Goal: Task Accomplishment & Management: Use online tool/utility

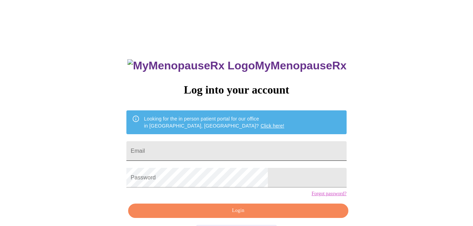
click at [208, 151] on input "Email" at bounding box center [236, 151] width 220 height 20
type input "[EMAIL_ADDRESS][DOMAIN_NAME]"
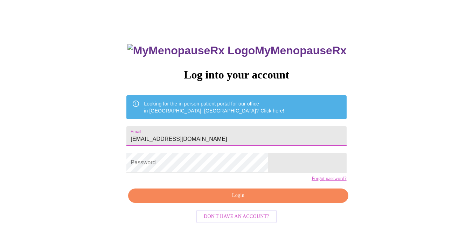
scroll to position [28, 0]
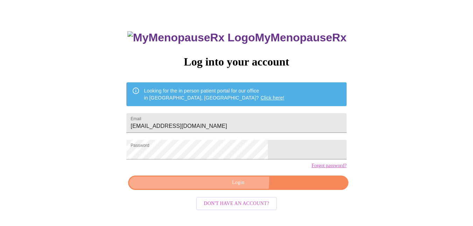
click at [200, 190] on button "Login" at bounding box center [238, 182] width 220 height 14
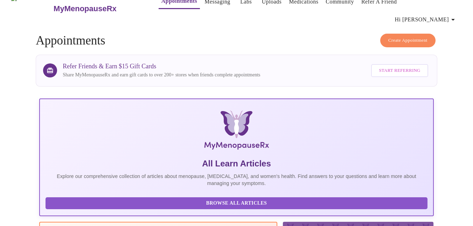
scroll to position [28, 0]
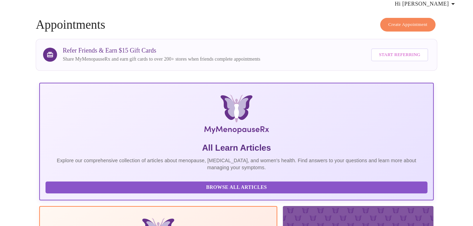
click at [76, 183] on span "Browse All Articles" at bounding box center [237, 187] width 368 height 9
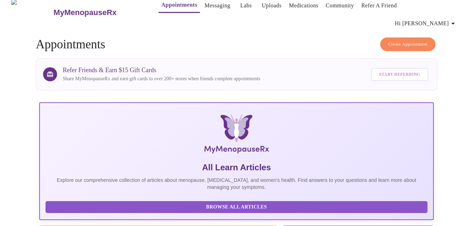
scroll to position [0, 0]
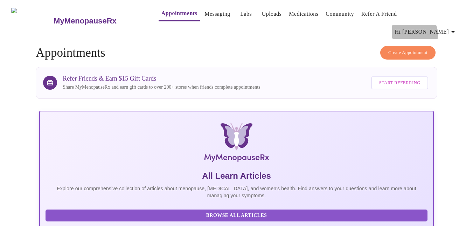
click at [451, 27] on span "Hi [PERSON_NAME]" at bounding box center [426, 32] width 62 height 10
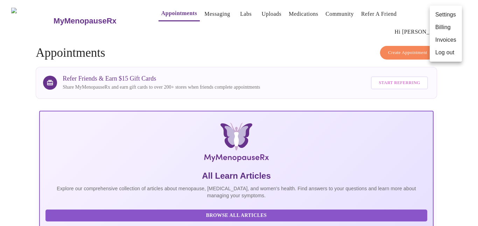
click at [458, 96] on div at bounding box center [239, 113] width 478 height 226
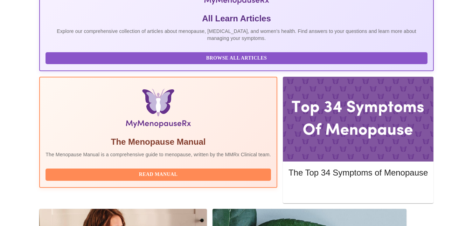
scroll to position [158, 0]
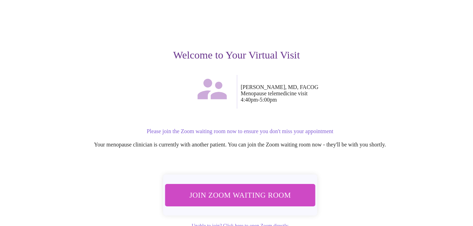
scroll to position [67, 0]
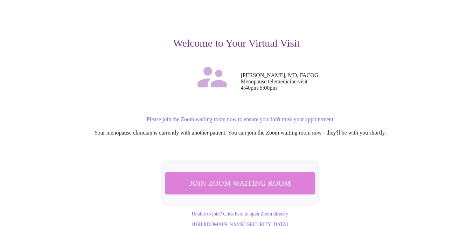
click at [253, 177] on span "Join Zoom Waiting Room" at bounding box center [240, 183] width 132 height 13
